Goal: Task Accomplishment & Management: Use online tool/utility

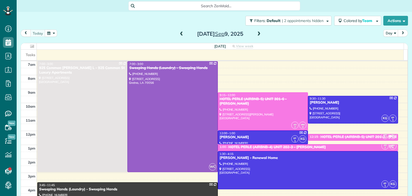
scroll to position [2, 2]
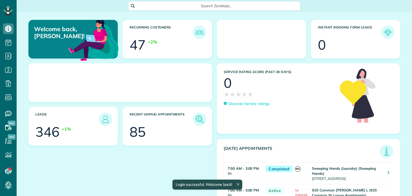
scroll to position [2, 2]
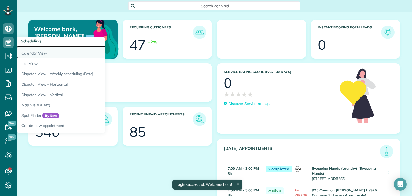
click at [34, 54] on link "Calendar View" at bounding box center [84, 52] width 134 height 12
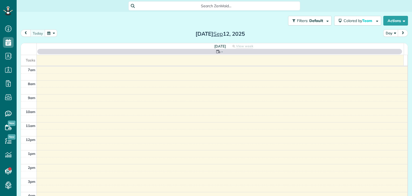
scroll to position [2, 2]
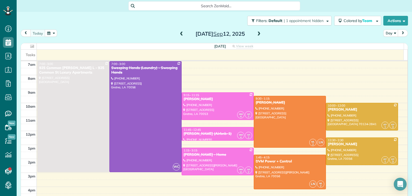
click at [179, 36] on span at bounding box center [182, 34] width 6 height 5
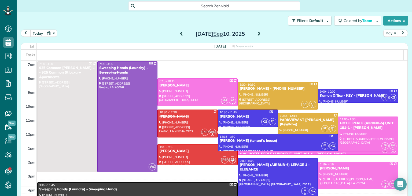
click at [179, 35] on span at bounding box center [182, 34] width 6 height 5
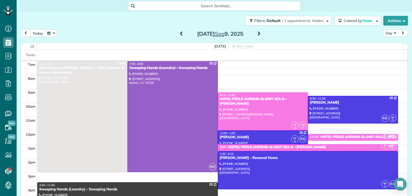
click at [179, 35] on span at bounding box center [182, 34] width 6 height 5
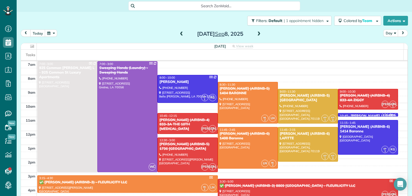
click at [257, 33] on span at bounding box center [259, 34] width 6 height 5
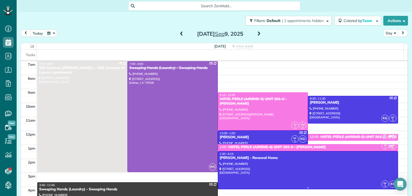
click at [292, 172] on div at bounding box center [308, 170] width 180 height 38
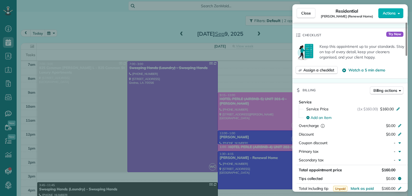
scroll to position [299, 0]
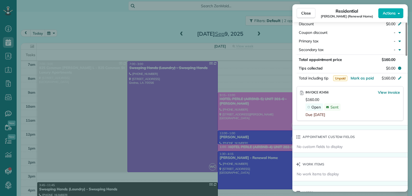
click at [208, 22] on div "Close Residential Damien Lewis (Renewal Home) Actions Status Active Damien Lewi…" at bounding box center [206, 98] width 412 height 196
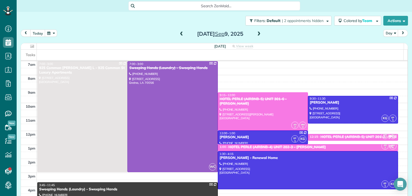
click at [258, 36] on span at bounding box center [259, 34] width 6 height 5
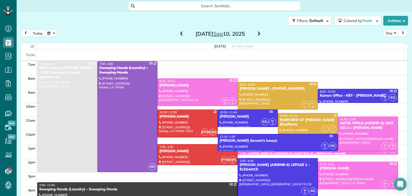
click at [257, 36] on span at bounding box center [259, 34] width 6 height 5
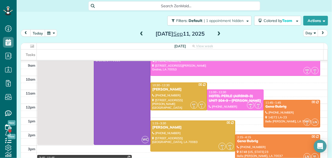
scroll to position [158, 16]
click at [326, 56] on div "Filters: Default | 1 appointment hidden Colored by Team Color by Cleaner Color …" at bounding box center [174, 80] width 315 height 136
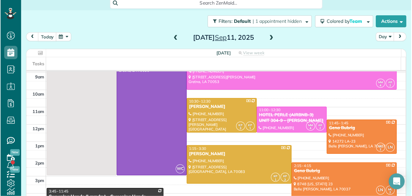
scroll to position [0, 0]
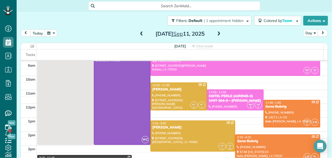
click at [323, 41] on div "today Day Thursday Sep 11, 2025 Thursday View week 35.5 Man Hours 11 Appointmen…" at bounding box center [174, 88] width 307 height 118
click at [236, 40] on div "today Day Thursday Sep 11, 2025 Thursday View week 35.5 Man Hours 11 Appointmen…" at bounding box center [174, 88] width 307 height 118
click at [309, 41] on div "today Day Thursday Sep 11, 2025 Thursday View week 35.5 Man Hours 11 Appointmen…" at bounding box center [174, 88] width 307 height 118
click at [323, 38] on div "today Day Thursday Sep 11, 2025" at bounding box center [174, 34] width 307 height 10
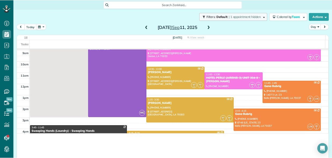
scroll to position [195, 16]
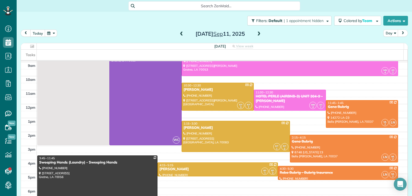
click at [70, 39] on div "today Day Thursday Sep 11, 2025" at bounding box center [214, 34] width 387 height 10
click at [53, 42] on div "today Day Thursday Sep 11, 2025 Thursday View week 35.5 Man Hours 11 Appointmen…" at bounding box center [214, 106] width 387 height 155
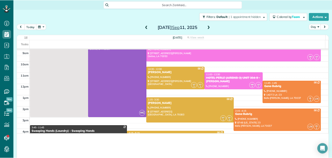
scroll to position [158, 16]
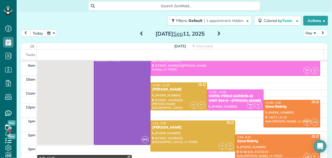
click at [290, 35] on div "today Day Thursday Sep 11, 2025" at bounding box center [174, 34] width 307 height 10
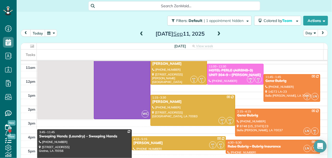
scroll to position [54, 0]
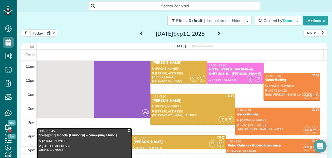
click at [217, 35] on span at bounding box center [219, 34] width 6 height 5
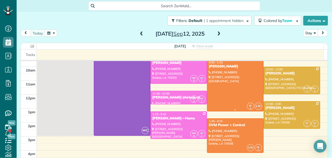
scroll to position [27, 0]
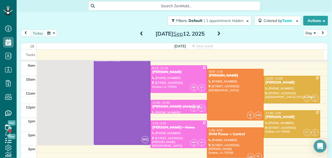
click at [310, 40] on div "today Day Friday Sep 12, 2025 Friday View week 40.5 Man Hours 12 Appointments 0…" at bounding box center [174, 88] width 307 height 118
click at [169, 72] on div "SHAWAN HARRIS" at bounding box center [178, 72] width 53 height 5
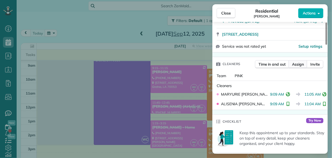
scroll to position [216, 0]
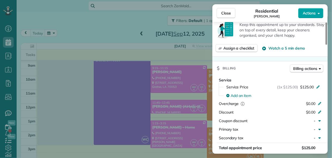
click at [317, 11] on button "Actions" at bounding box center [310, 13] width 25 height 10
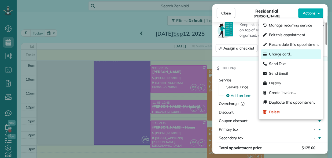
click at [277, 52] on span "Charge card…" at bounding box center [281, 53] width 24 height 5
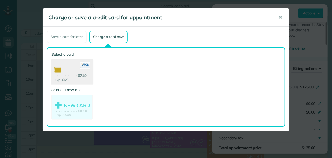
click at [75, 71] on use at bounding box center [71, 73] width 41 height 26
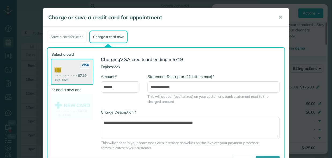
scroll to position [26, 0]
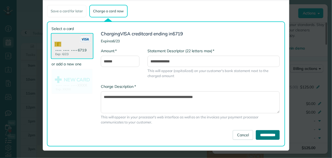
click at [262, 136] on input "**********" at bounding box center [268, 135] width 24 height 10
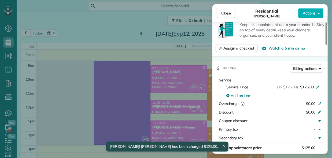
click at [79, 16] on div "Close Residential SHAWAN HARRIS Actions Status Completed SHAWAN HARRIS · Open p…" at bounding box center [166, 79] width 332 height 158
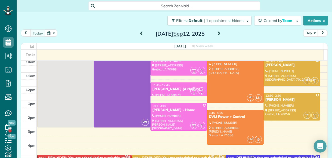
scroll to position [54, 0]
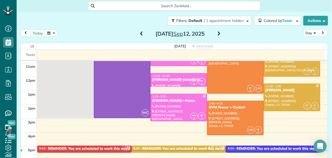
click at [171, 82] on div "[PERSON_NAME] (Airbnb-1)" at bounding box center [178, 80] width 53 height 5
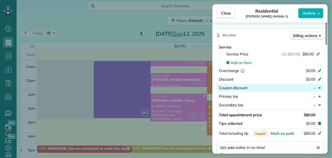
scroll to position [270, 0]
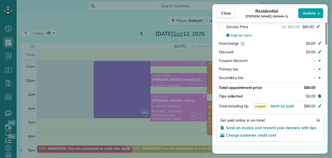
click at [309, 13] on span "Actions" at bounding box center [309, 12] width 13 height 5
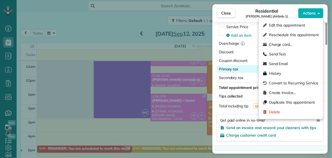
scroll to position [215, 0]
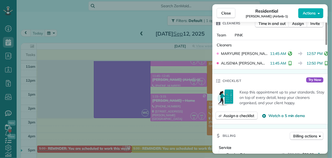
scroll to position [108, 0]
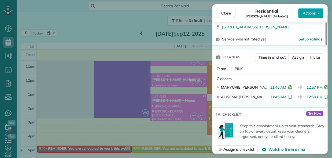
click at [317, 13] on button "Actions" at bounding box center [310, 13] width 25 height 10
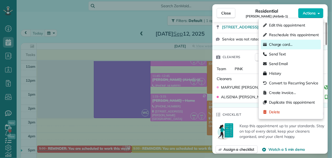
click at [278, 44] on span "Charge card…" at bounding box center [281, 44] width 24 height 5
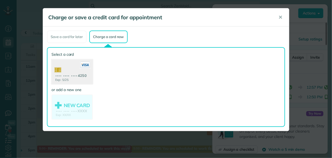
click at [77, 75] on use at bounding box center [71, 73] width 41 height 26
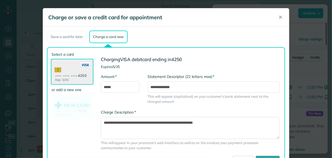
scroll to position [26, 0]
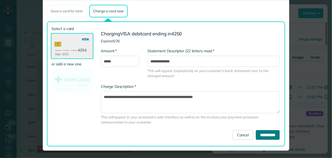
click at [267, 134] on input "**********" at bounding box center [268, 135] width 24 height 10
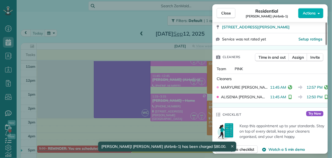
click at [180, 103] on div "Close Residential TYRA SPRIGGINS (Airbnb-1) Actions Status Completed TYRA SPRIG…" at bounding box center [166, 79] width 332 height 158
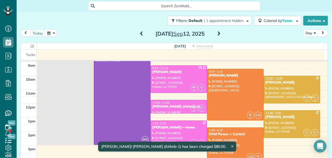
scroll to position [27, 0]
click at [288, 120] on div at bounding box center [292, 124] width 56 height 27
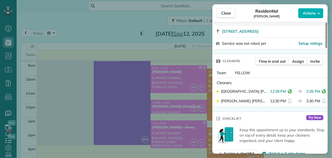
scroll to position [108, 0]
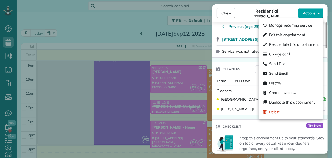
click at [313, 13] on span "Actions" at bounding box center [309, 12] width 13 height 5
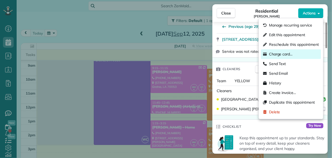
click at [278, 53] on span "Charge card…" at bounding box center [281, 53] width 24 height 5
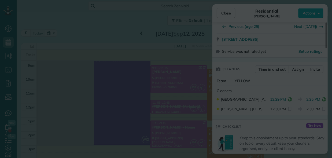
scroll to position [0, 0]
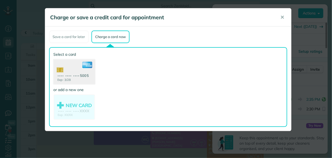
click at [70, 70] on use at bounding box center [73, 73] width 41 height 26
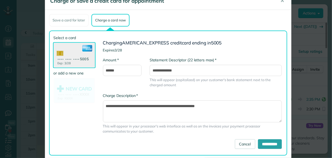
scroll to position [26, 0]
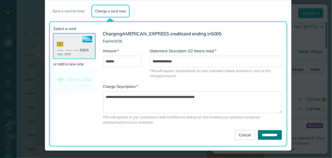
click at [269, 134] on input "**********" at bounding box center [270, 135] width 24 height 10
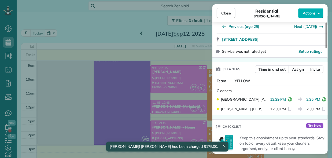
click at [63, 21] on div "Close Residential TONY DALMADO Actions Status Active TONY DALMADO · Open profil…" at bounding box center [166, 79] width 332 height 158
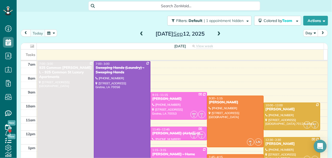
scroll to position [27, 0]
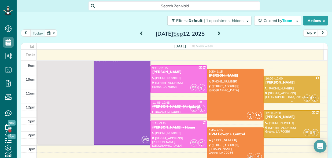
click at [288, 85] on div at bounding box center [292, 89] width 56 height 27
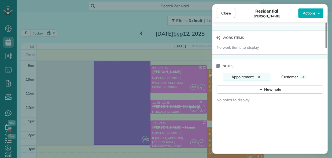
scroll to position [430, 0]
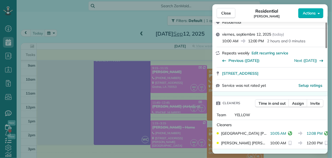
scroll to position [0, 0]
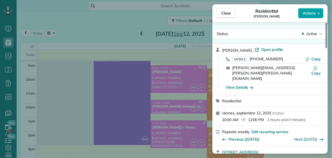
click at [307, 15] on span "Actions" at bounding box center [309, 12] width 13 height 5
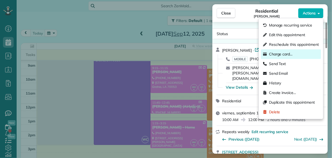
click at [277, 53] on span "Charge card…" at bounding box center [281, 53] width 24 height 5
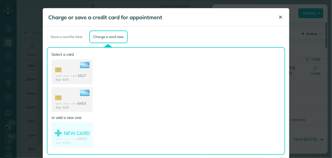
click at [279, 17] on span "✕" at bounding box center [280, 17] width 4 height 6
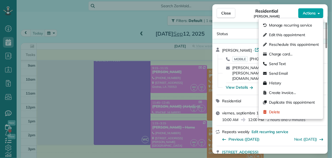
click at [313, 15] on span "Actions" at bounding box center [309, 12] width 13 height 5
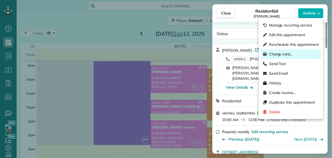
click at [292, 53] on span "Charge card…" at bounding box center [281, 53] width 24 height 5
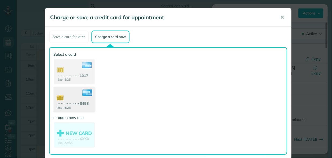
click at [77, 103] on use at bounding box center [73, 100] width 41 height 26
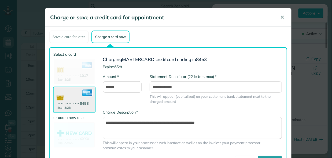
scroll to position [26, 0]
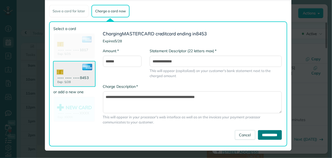
click at [268, 133] on input "**********" at bounding box center [270, 135] width 24 height 10
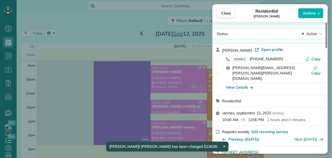
click at [76, 27] on div "Close Residential KATIE MYERS Actions Status Active KATIE MYERS · Open profile …" at bounding box center [166, 79] width 332 height 158
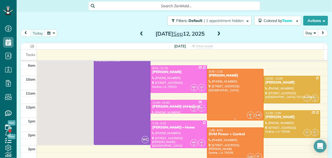
click at [223, 99] on div at bounding box center [235, 94] width 56 height 51
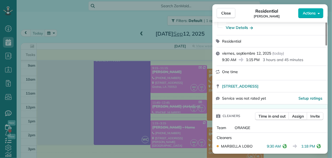
scroll to position [82, 0]
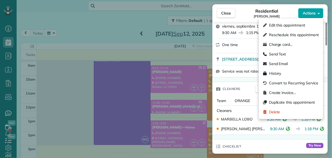
click at [309, 16] on button "Actions" at bounding box center [310, 13] width 25 height 10
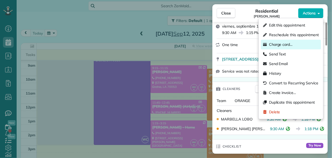
click at [282, 44] on span "Charge card…" at bounding box center [281, 44] width 24 height 5
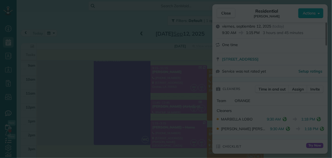
scroll to position [0, 0]
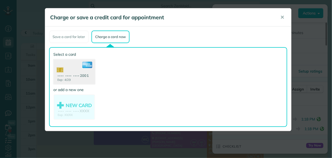
click at [70, 72] on use at bounding box center [73, 73] width 41 height 26
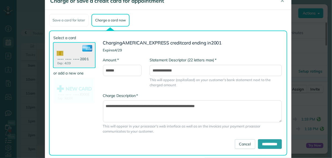
scroll to position [26, 0]
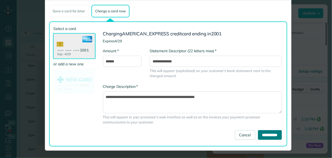
click at [269, 132] on input "**********" at bounding box center [270, 135] width 24 height 10
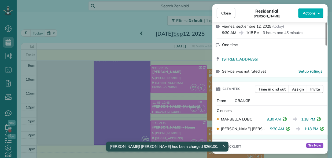
click at [94, 27] on div "Close Residential Anthony Mumphrey Actions Status Completed Anthony Mumphrey · …" at bounding box center [166, 79] width 332 height 158
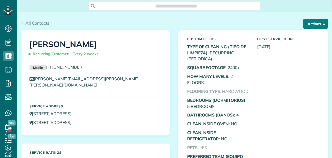
scroll to position [2, 2]
click at [310, 24] on button "Actions" at bounding box center [315, 24] width 25 height 10
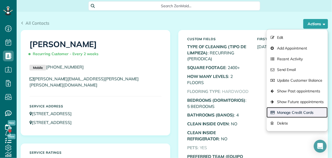
click at [279, 111] on link "Manage Credit Cards" at bounding box center [296, 112] width 61 height 11
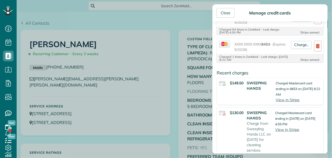
scroll to position [54, 0]
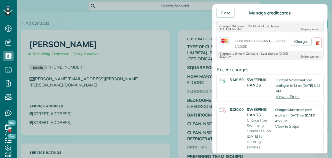
click at [104, 26] on div "Close Manage credit cards Add or charge new card Add a new Credit Card Charge a…" at bounding box center [166, 79] width 332 height 158
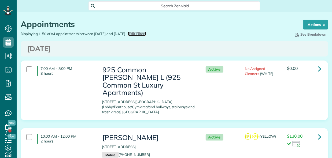
click at [146, 34] on span "Edit Filters" at bounding box center [137, 34] width 17 height 4
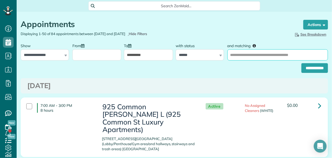
click at [252, 51] on input "and matching" at bounding box center [277, 54] width 101 height 11
type input "**********"
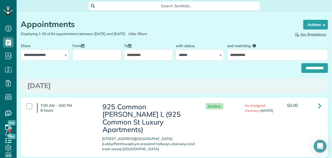
click at [99, 57] on input "From" at bounding box center [96, 54] width 49 height 11
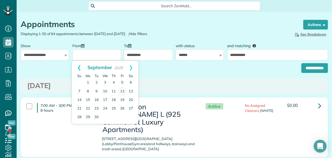
click at [77, 66] on link "Prev" at bounding box center [79, 67] width 15 height 13
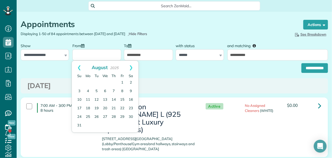
click at [77, 66] on link "Prev" at bounding box center [79, 67] width 15 height 13
click at [93, 90] on link "4" at bounding box center [96, 91] width 9 height 9
type input "**********"
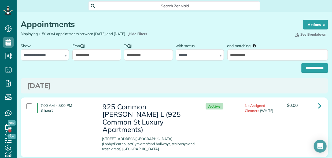
click at [139, 58] on input "**********" at bounding box center [148, 54] width 49 height 11
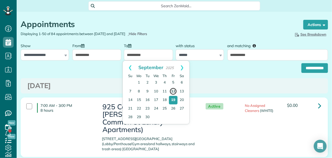
click at [172, 91] on link "12" at bounding box center [173, 92] width 8 height 8
type input "**********"
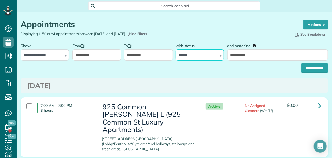
click at [184, 56] on select "**********" at bounding box center [200, 54] width 48 height 11
select select
click at [176, 49] on select "**********" at bounding box center [200, 54] width 48 height 11
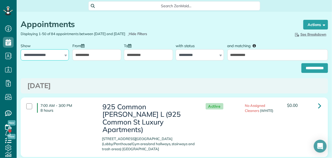
click at [41, 53] on select "**********" at bounding box center [45, 54] width 48 height 11
select select "**********"
click at [21, 49] on select "**********" at bounding box center [45, 54] width 48 height 11
click at [206, 25] on h1 "Appointments" at bounding box center [157, 24] width 272 height 9
click at [306, 68] on input "**********" at bounding box center [314, 68] width 27 height 10
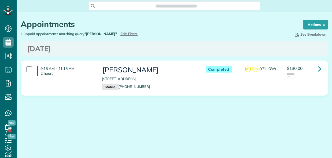
scroll to position [2, 2]
click at [320, 69] on icon at bounding box center [319, 68] width 3 height 9
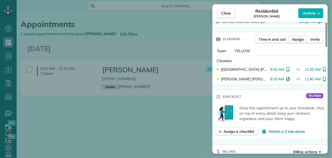
scroll to position [214, 0]
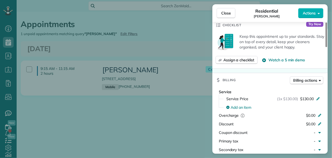
click at [156, 43] on div "Close Residential [PERSON_NAME] Actions Status Completed [PERSON_NAME] · Open p…" at bounding box center [166, 79] width 332 height 158
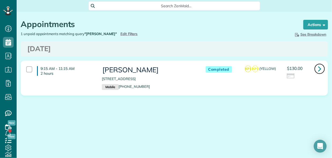
click at [319, 69] on icon at bounding box center [319, 68] width 3 height 9
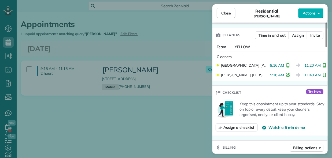
scroll to position [134, 0]
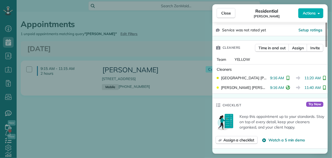
click at [143, 32] on div "Close Residential [PERSON_NAME] Actions Status Completed [PERSON_NAME] · Open p…" at bounding box center [166, 79] width 332 height 158
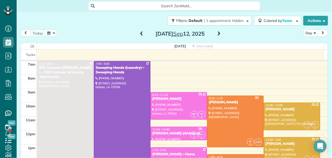
scroll to position [158, 16]
